Goal: Navigation & Orientation: Find specific page/section

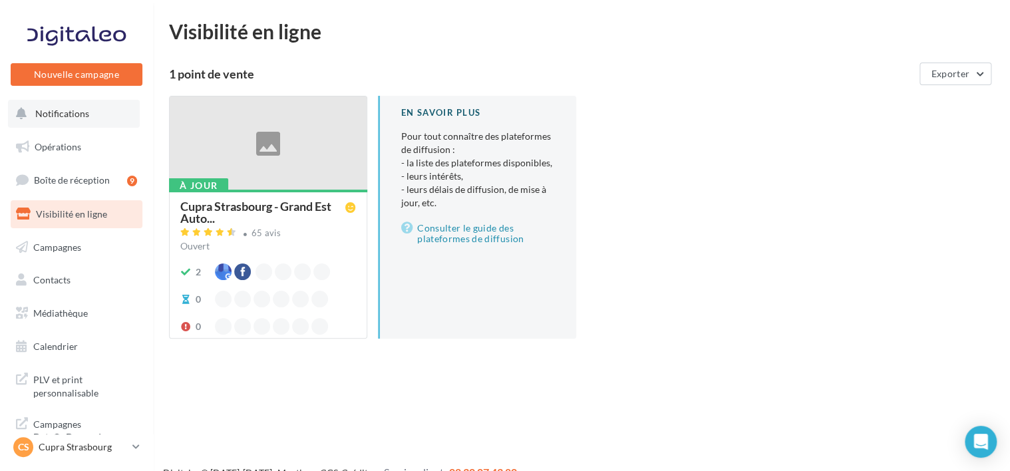
click at [76, 108] on span "Notifications" at bounding box center [62, 113] width 54 height 11
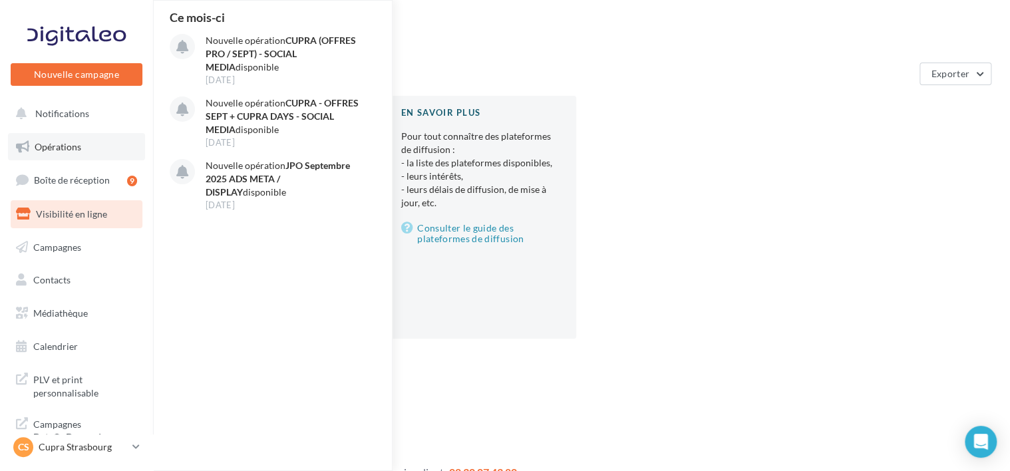
click at [76, 138] on link "Opérations" at bounding box center [76, 147] width 137 height 28
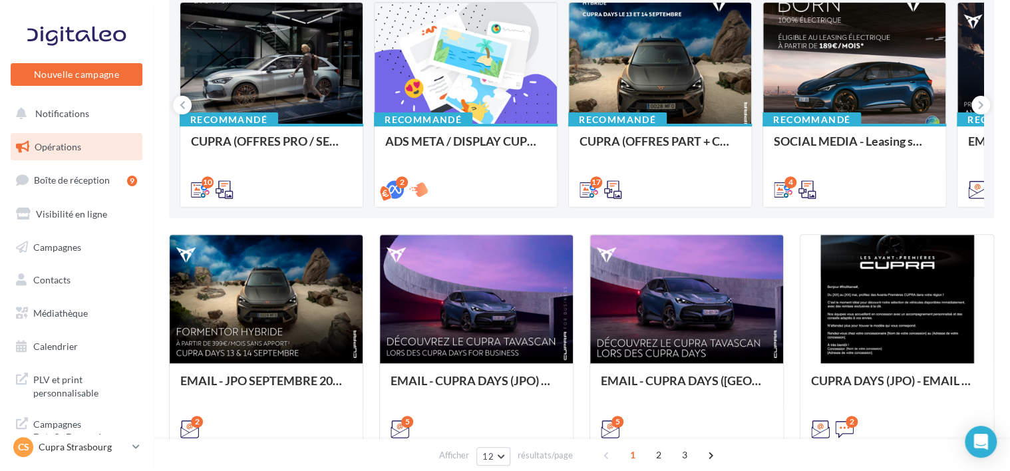
scroll to position [152, 0]
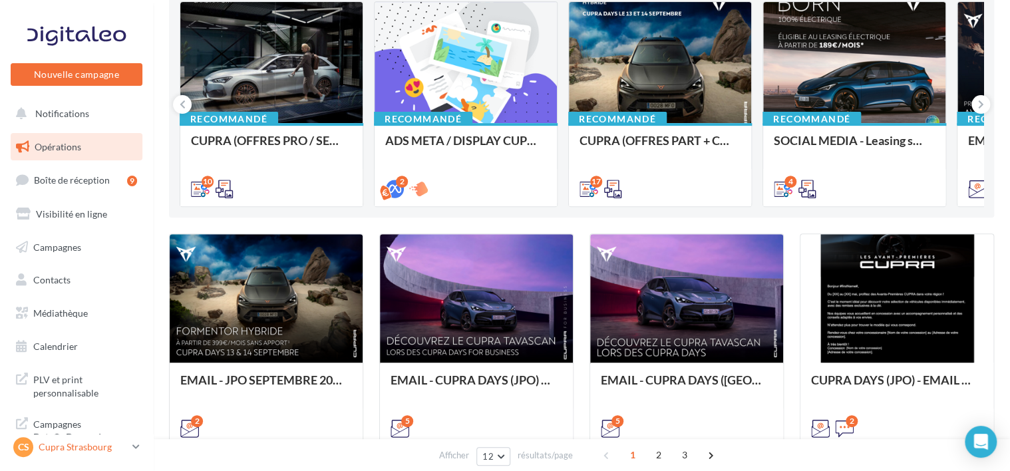
click at [100, 457] on div "CS Cupra Strasbourg cupra_strasbourg" at bounding box center [70, 447] width 114 height 20
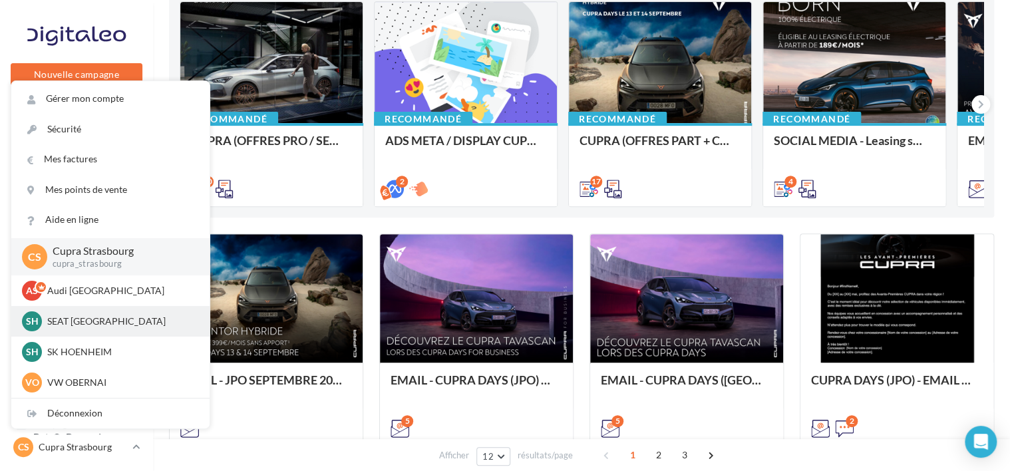
click at [93, 307] on div "SH SEAT [GEOGRAPHIC_DATA] SEAT-[GEOGRAPHIC_DATA]" at bounding box center [110, 321] width 198 height 31
click at [92, 312] on div "SH SEAT [GEOGRAPHIC_DATA] SEAT-[GEOGRAPHIC_DATA]" at bounding box center [110, 321] width 177 height 20
